Goal: Check status

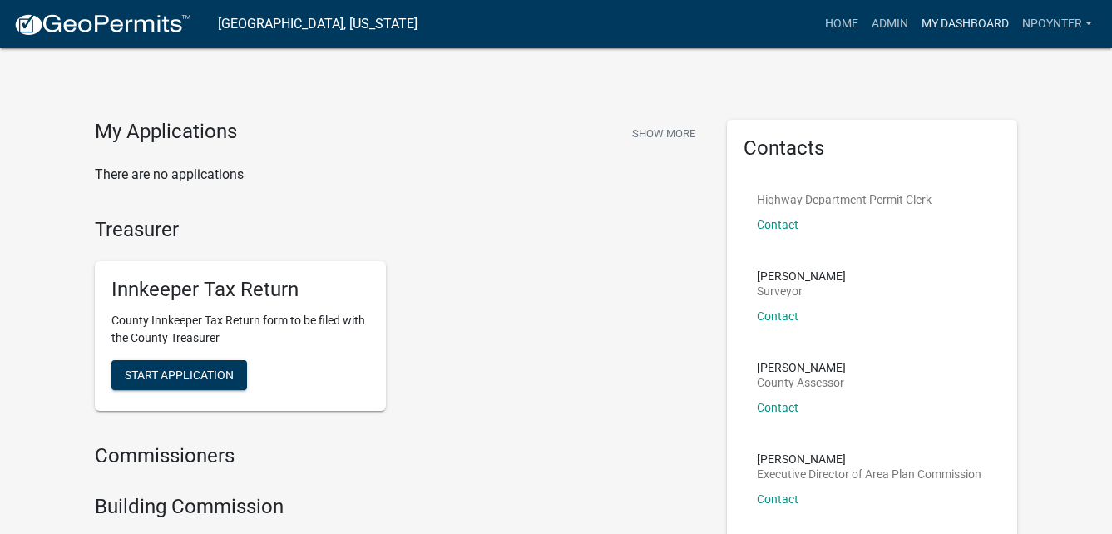
click at [976, 25] on link "My Dashboard" at bounding box center [965, 24] width 101 height 32
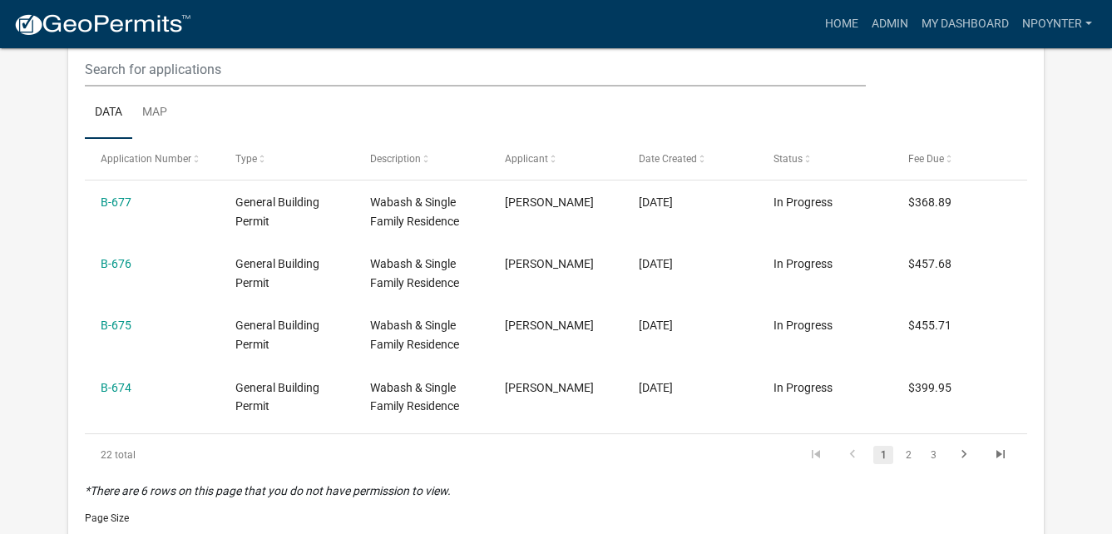
scroll to position [499, 0]
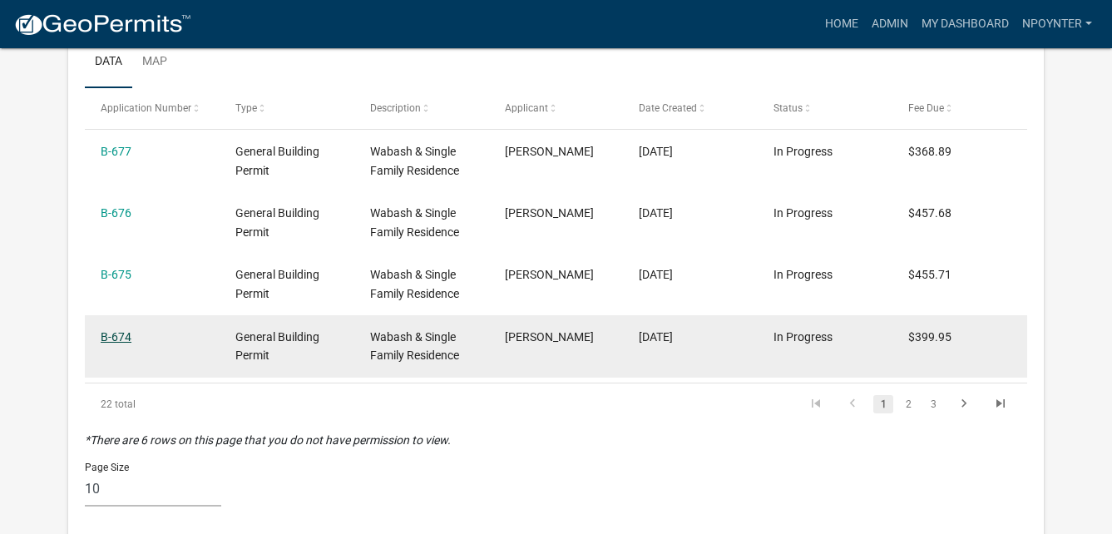
click at [129, 343] on link "B-674" at bounding box center [116, 336] width 31 height 13
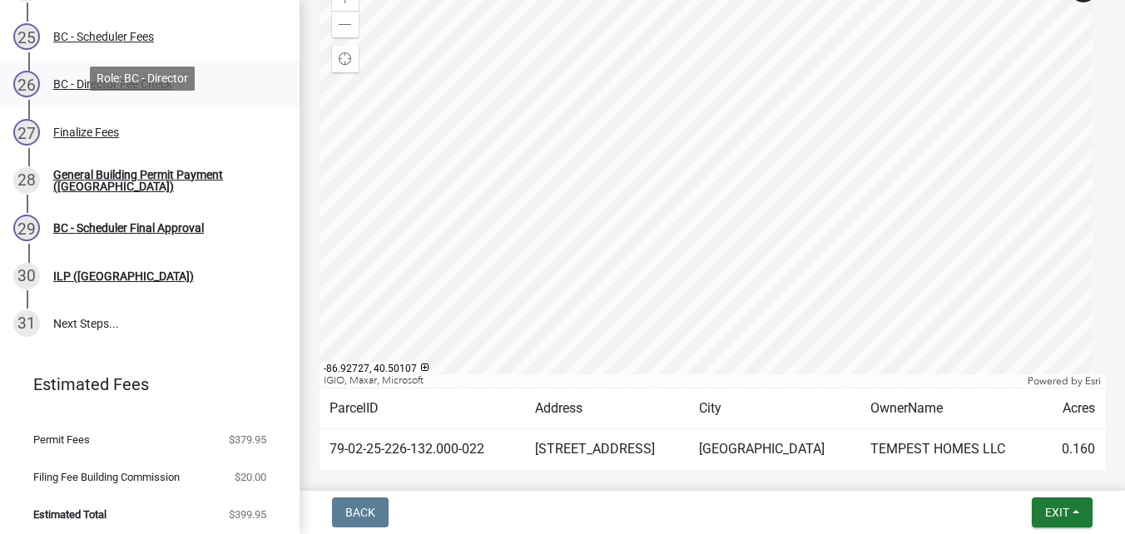
scroll to position [1308, 0]
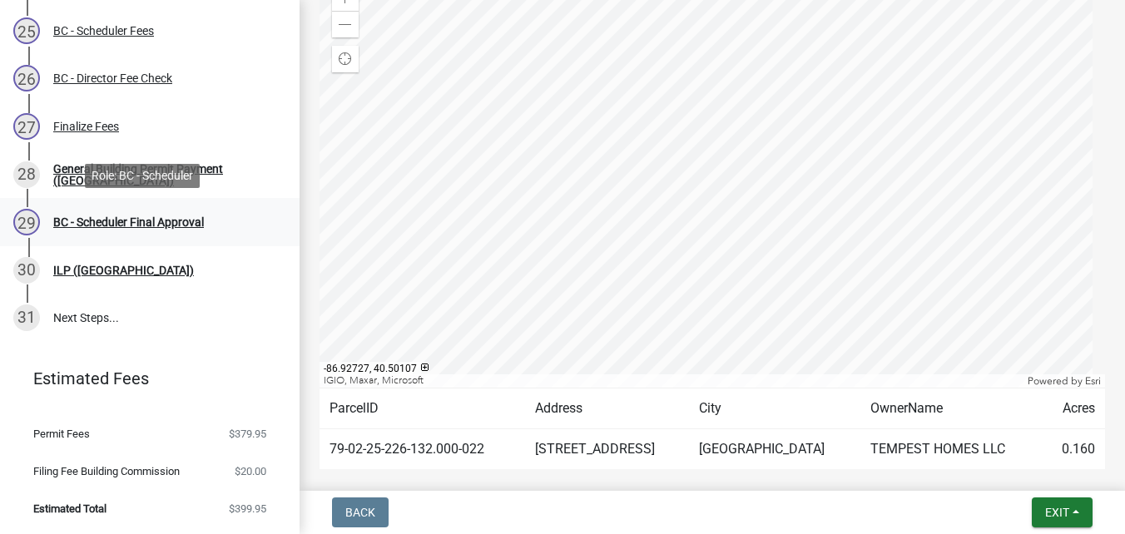
click at [150, 216] on div "BC - Scheduler Final Approval" at bounding box center [128, 222] width 151 height 12
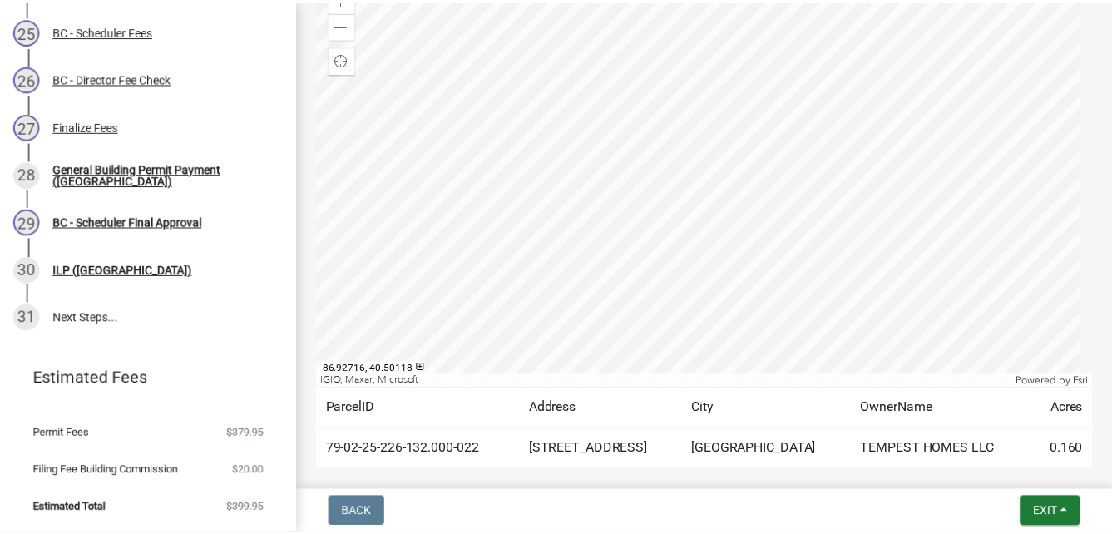
scroll to position [677, 0]
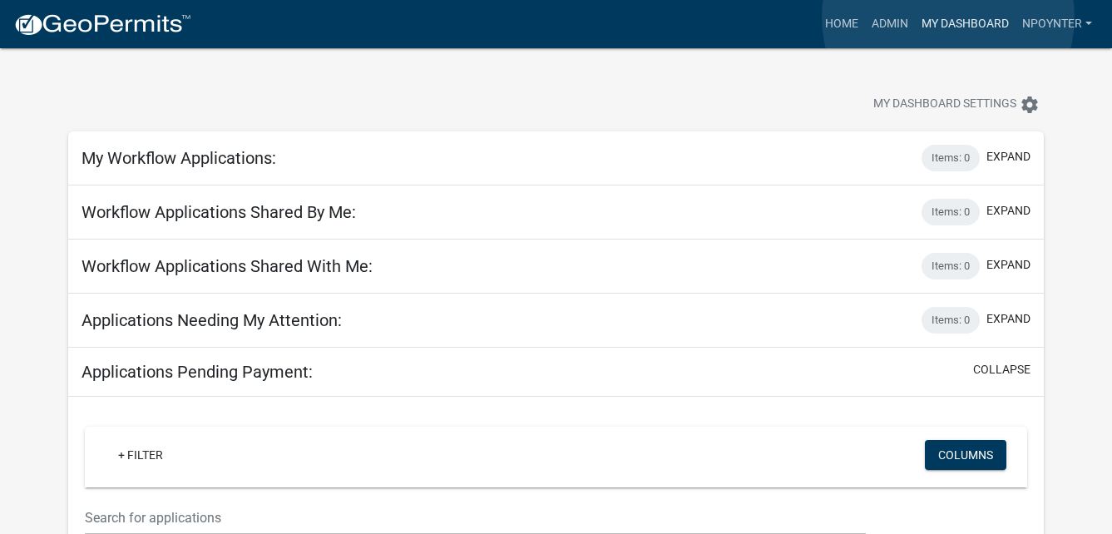
click at [948, 17] on link "My Dashboard" at bounding box center [965, 24] width 101 height 32
click at [980, 17] on link "My Dashboard" at bounding box center [965, 24] width 101 height 32
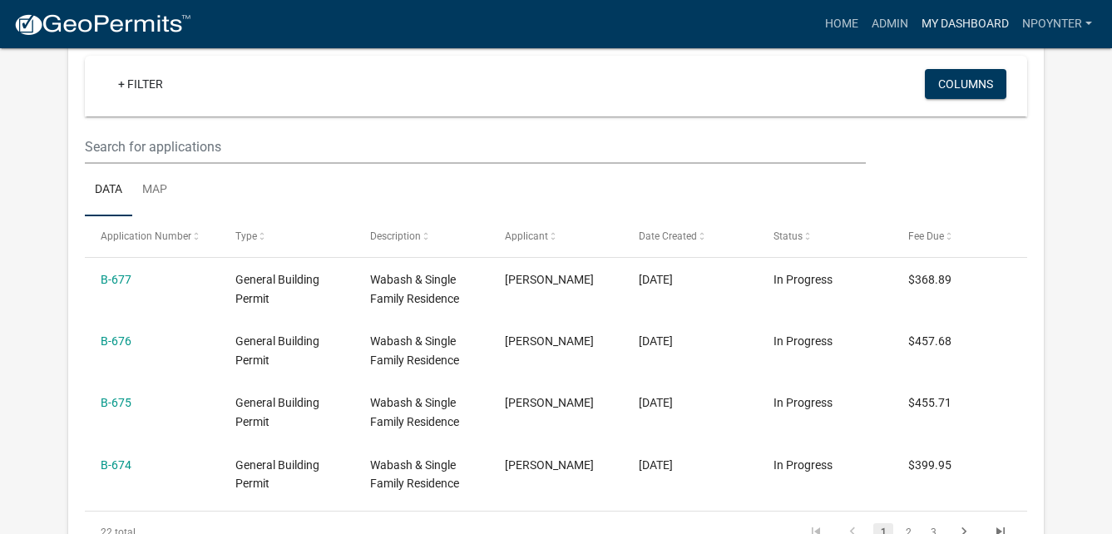
scroll to position [499, 0]
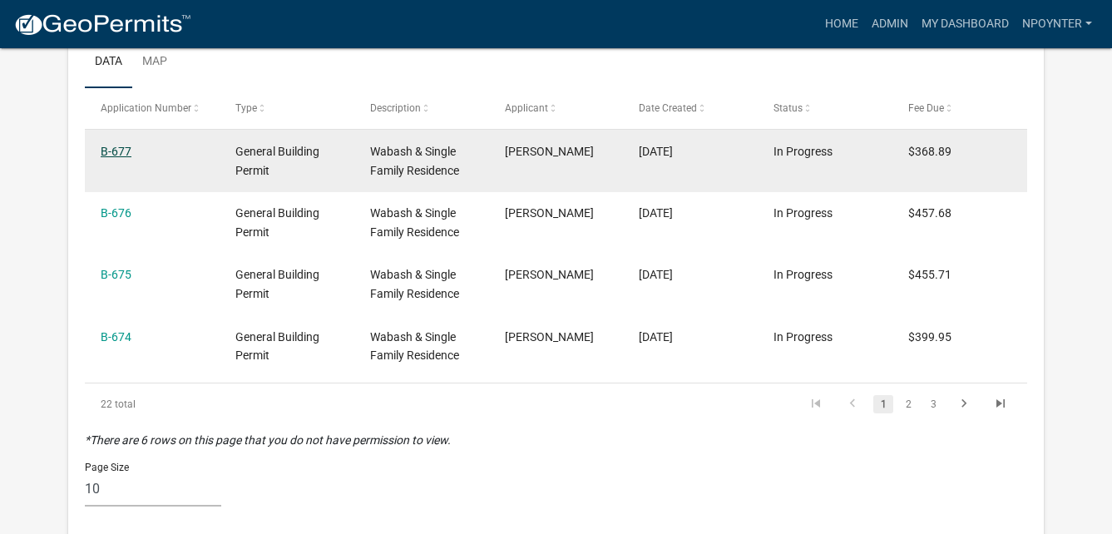
click at [118, 146] on link "B-677" at bounding box center [116, 151] width 31 height 13
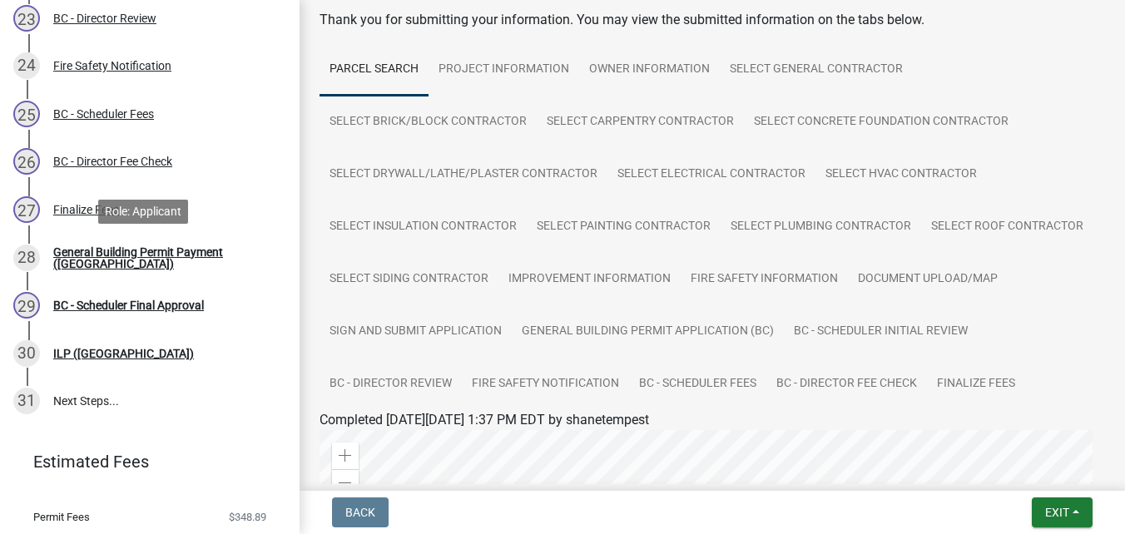
scroll to position [1308, 0]
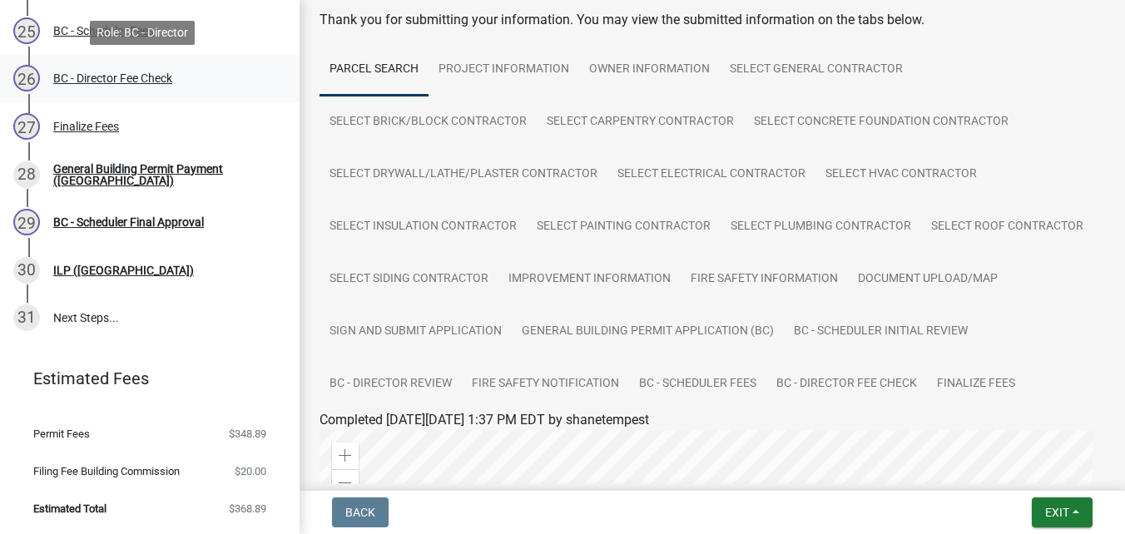
click at [169, 79] on div "BC - Director Fee Check" at bounding box center [112, 78] width 119 height 12
